Goal: Use online tool/utility: Use online tool/utility

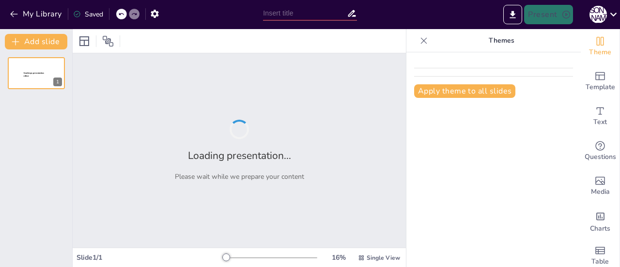
type input "Sterile Technique Protocols: Ensuring Surgical Integrity and Patient Protection"
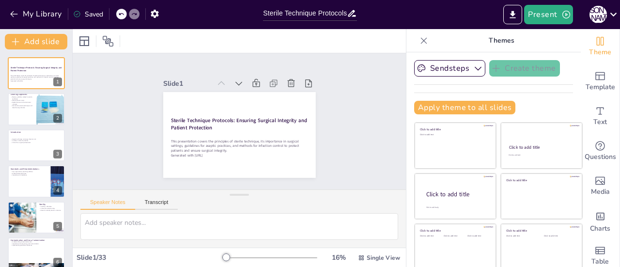
checkbox input "true"
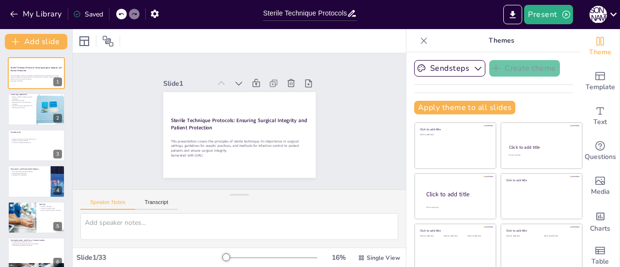
checkbox input "true"
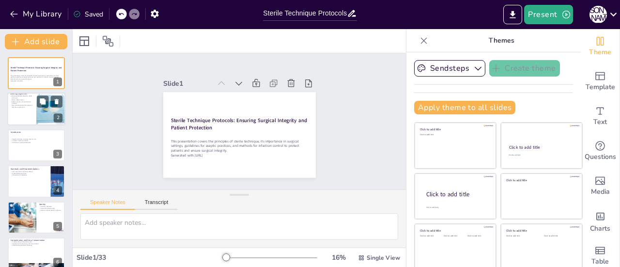
checkbox input "true"
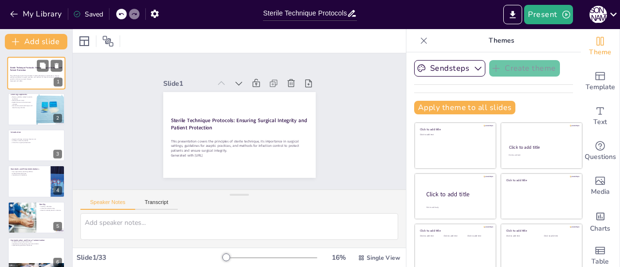
checkbox input "true"
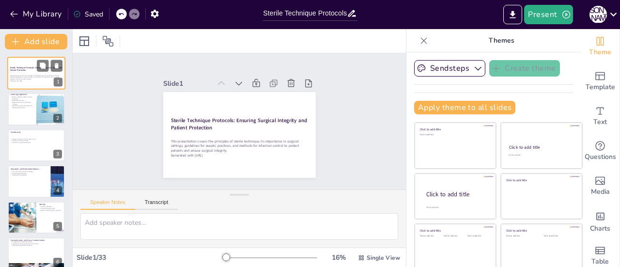
checkbox input "true"
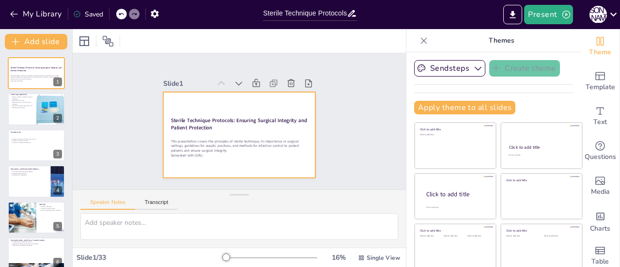
checkbox input "true"
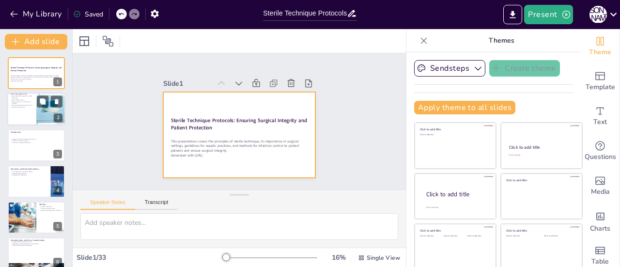
checkbox input "true"
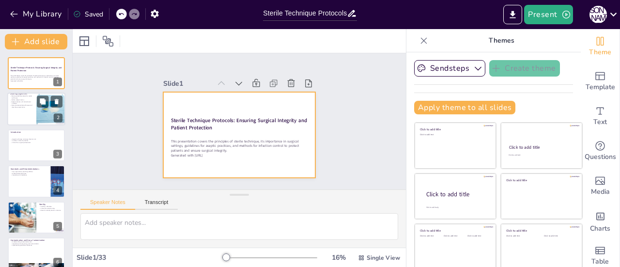
checkbox input "true"
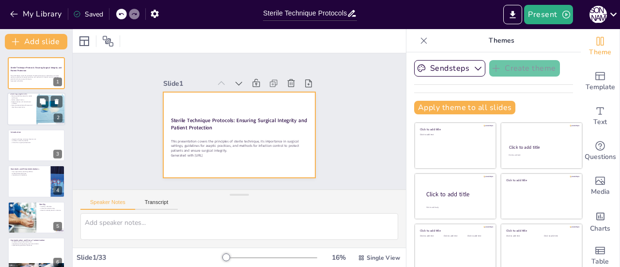
checkbox input "true"
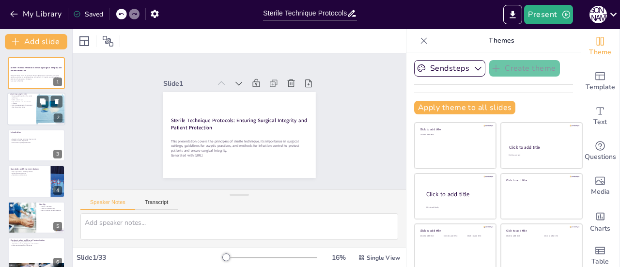
checkbox input "true"
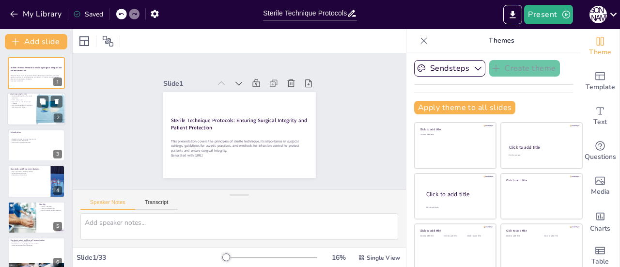
click at [27, 107] on p "Demonstrate sterile techniques and describe surgical attire" at bounding box center [21, 106] width 23 height 3
type textarea "Understanding the guidelines related to sterile technique is crucial for anyone…"
checkbox input "true"
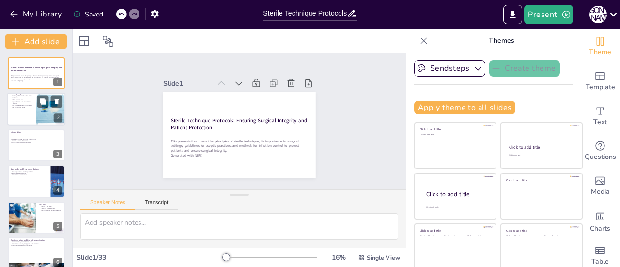
checkbox input "true"
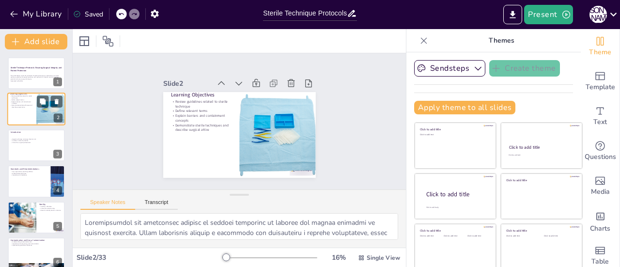
checkbox input "true"
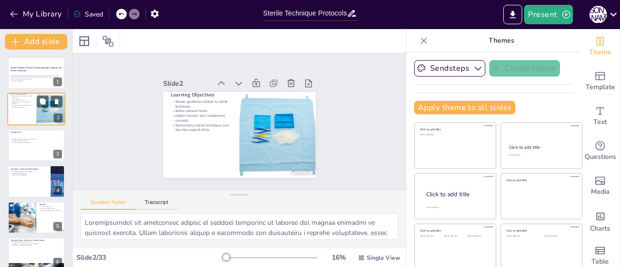
checkbox input "true"
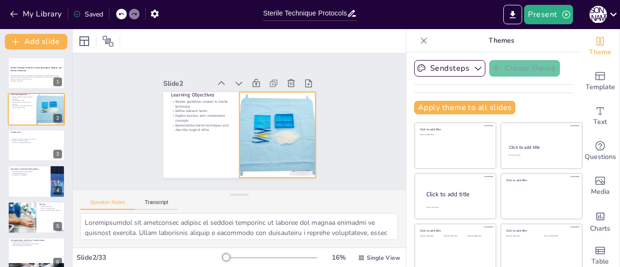
checkbox input "true"
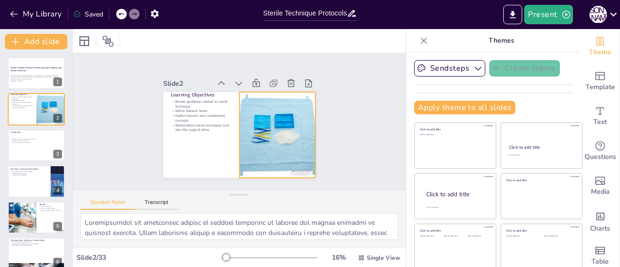
checkbox input "true"
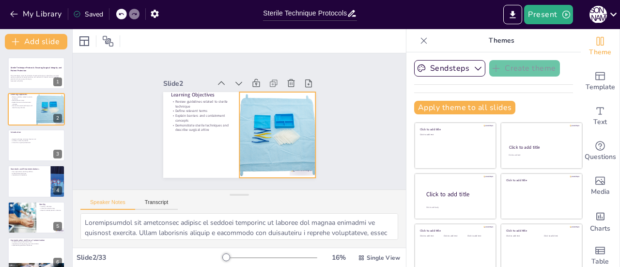
checkbox input "true"
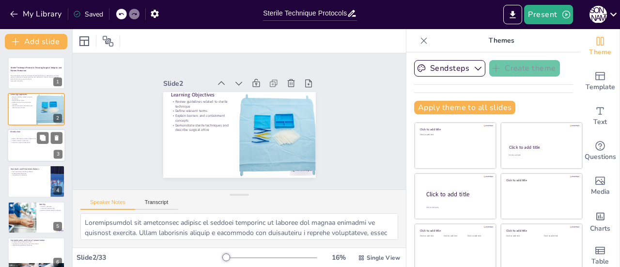
checkbox input "true"
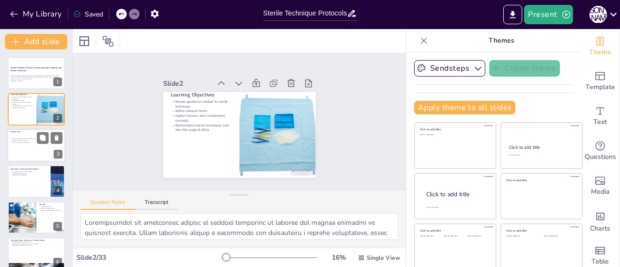
checkbox input "true"
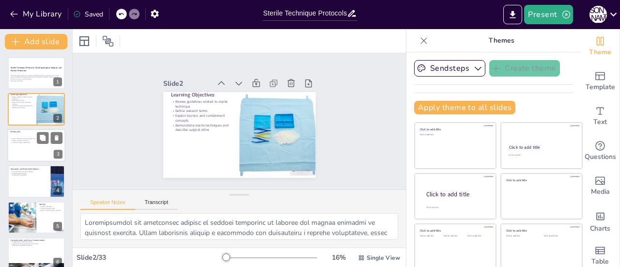
click at [12, 143] on p "Critical for surgical professionals" at bounding box center [29, 142] width 38 height 2
type textarea "Minimizing infection risk is the primary purpose of aseptic technique. By adher…"
checkbox input "true"
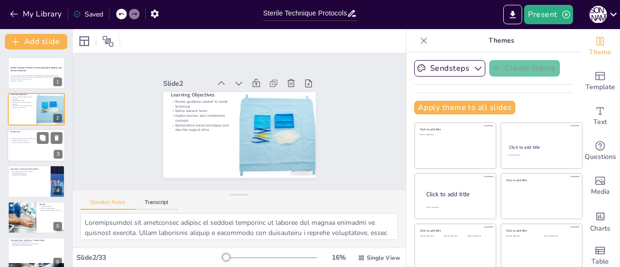
checkbox input "true"
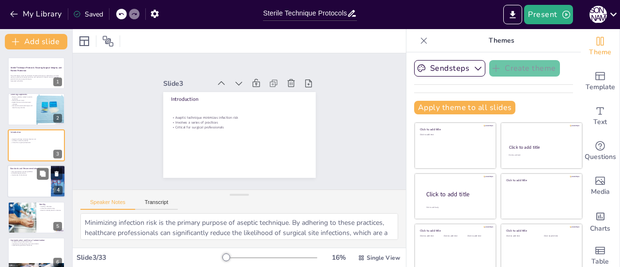
checkbox input "true"
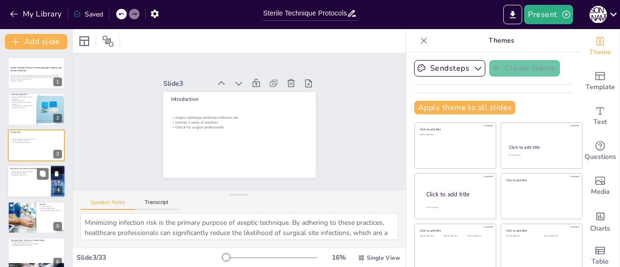
checkbox input "true"
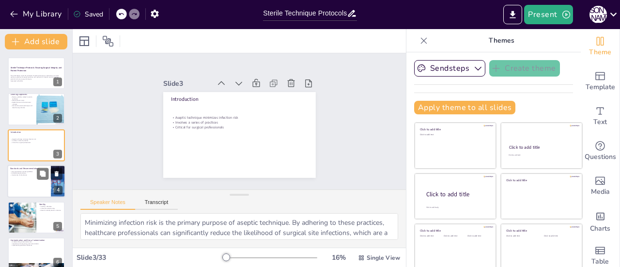
checkbox input "true"
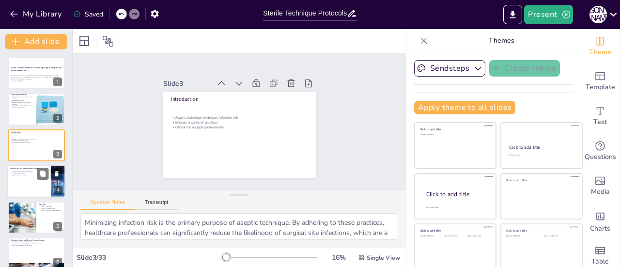
checkbox input "true"
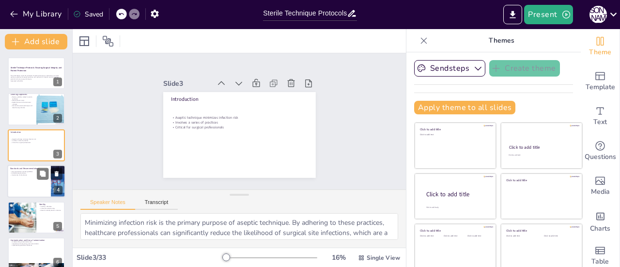
checkbox input "true"
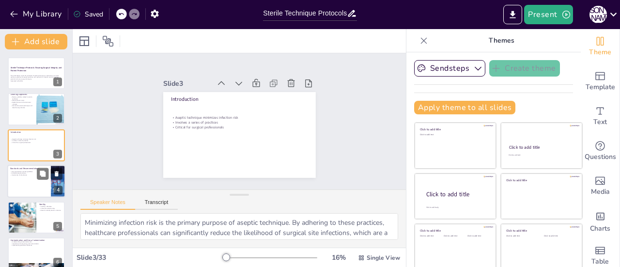
click at [31, 178] on div at bounding box center [36, 181] width 58 height 33
type textarea "Understanding the role of key organizations in establishing guidelines for ster…"
checkbox input "true"
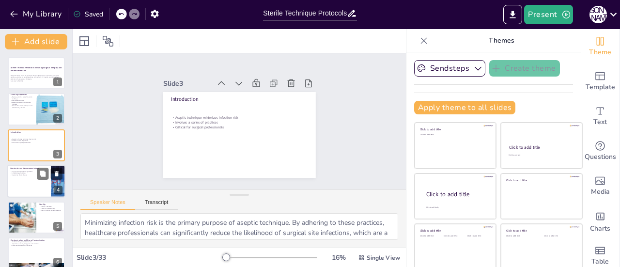
checkbox input "true"
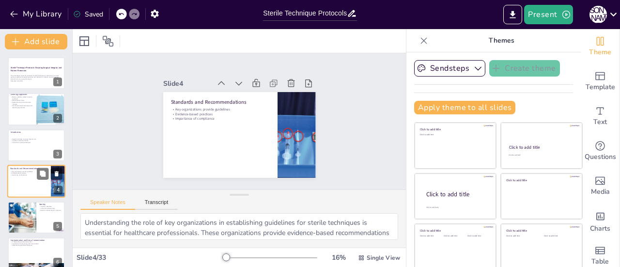
scroll to position [23, 0]
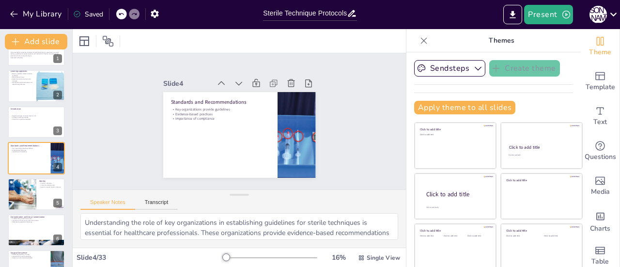
checkbox input "true"
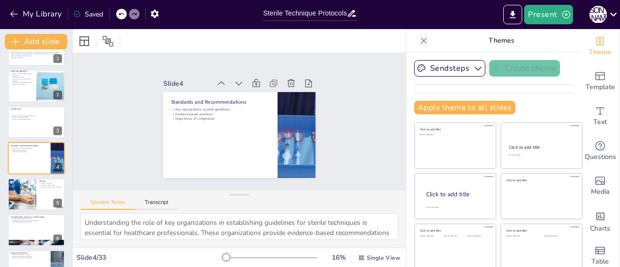
checkbox input "true"
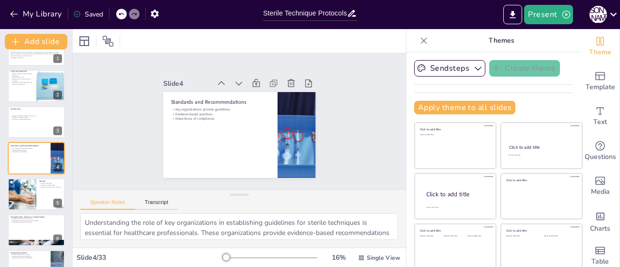
checkbox input "true"
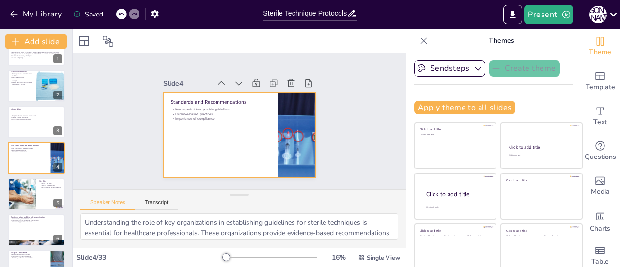
checkbox input "true"
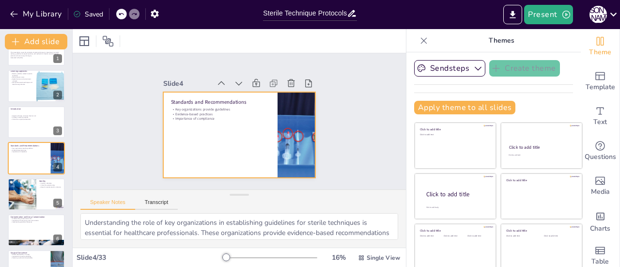
click at [210, 146] on div at bounding box center [236, 135] width 167 height 116
checkbox input "true"
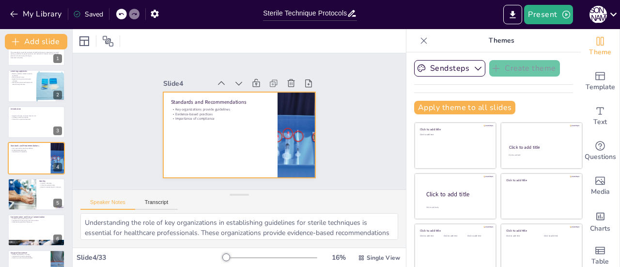
checkbox input "true"
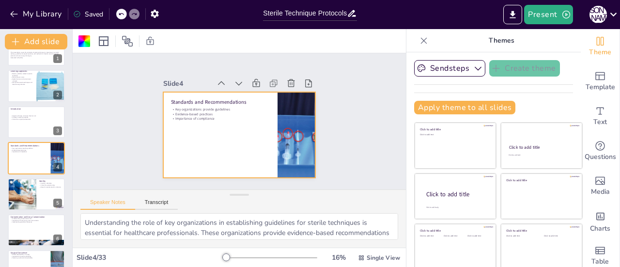
checkbox input "true"
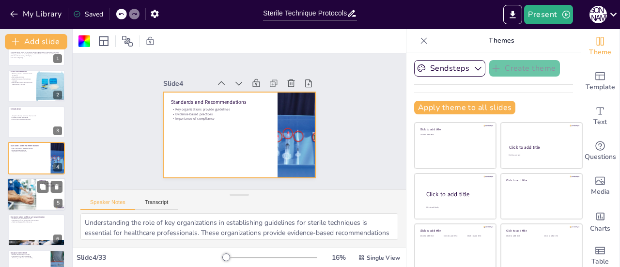
checkbox input "true"
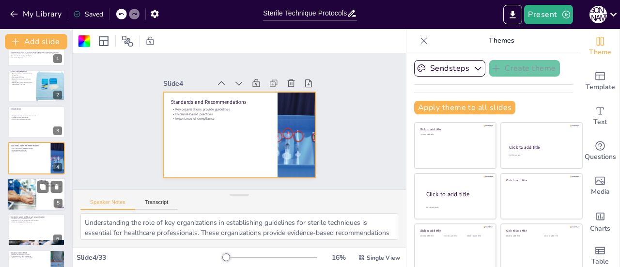
checkbox input "true"
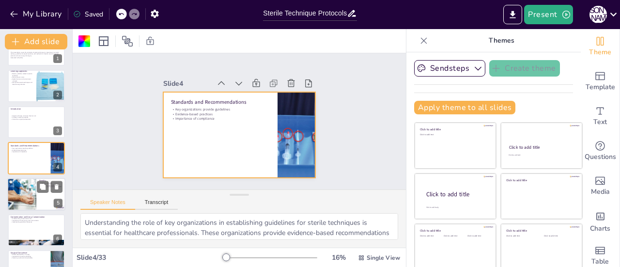
checkbox input "true"
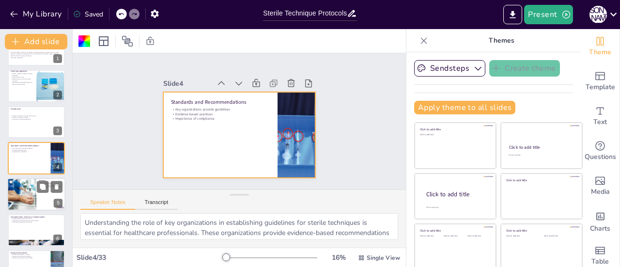
checkbox input "true"
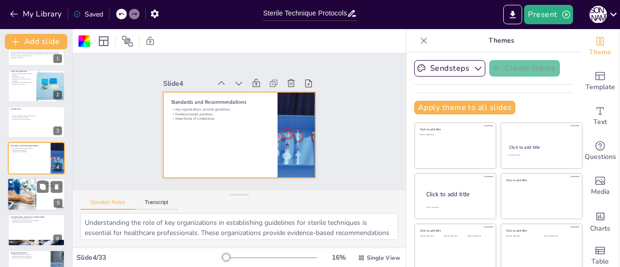
checkbox input "true"
click at [17, 198] on div at bounding box center [22, 194] width 44 height 33
type textarea "The absolute nature of sterility means that any breach in technique can lead to…"
checkbox input "true"
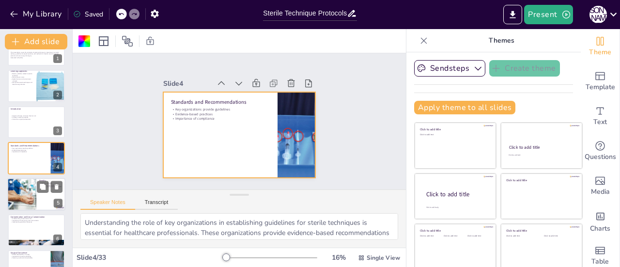
checkbox input "true"
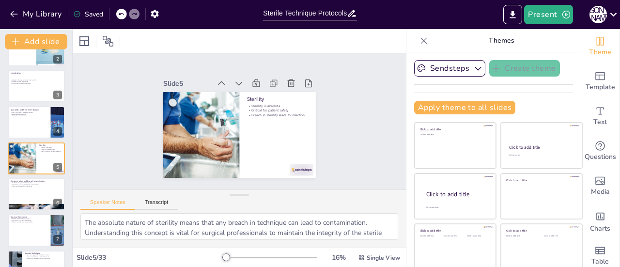
checkbox input "true"
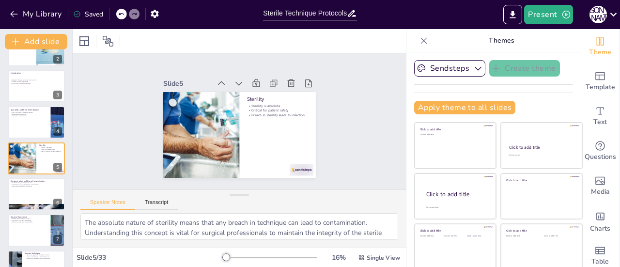
checkbox input "true"
